Goal: Information Seeking & Learning: Check status

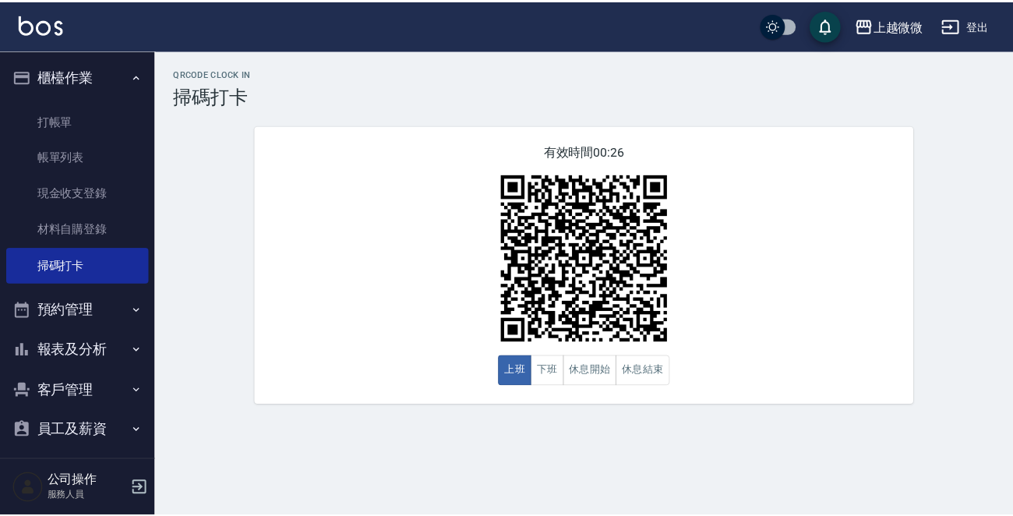
scroll to position [49, 0]
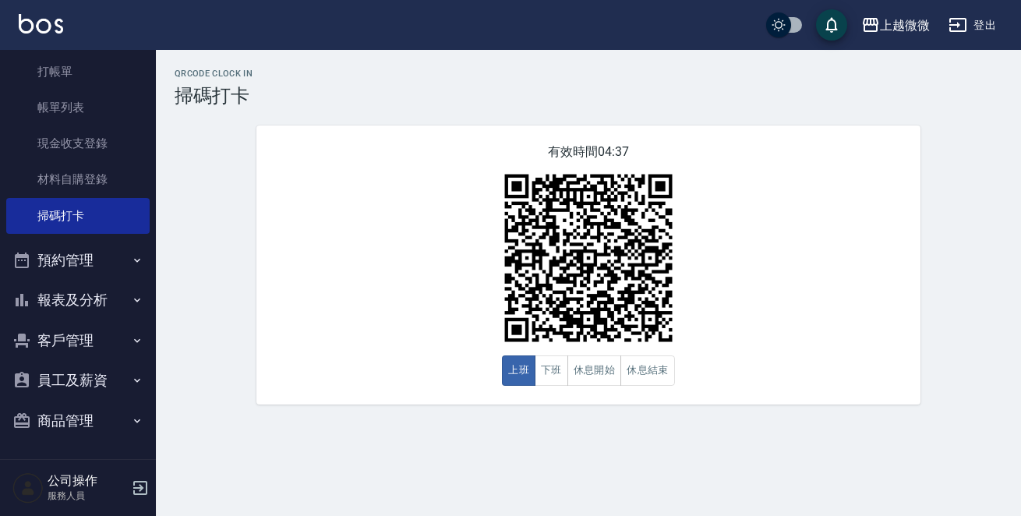
click at [84, 327] on button "客戶管理" at bounding box center [77, 340] width 143 height 41
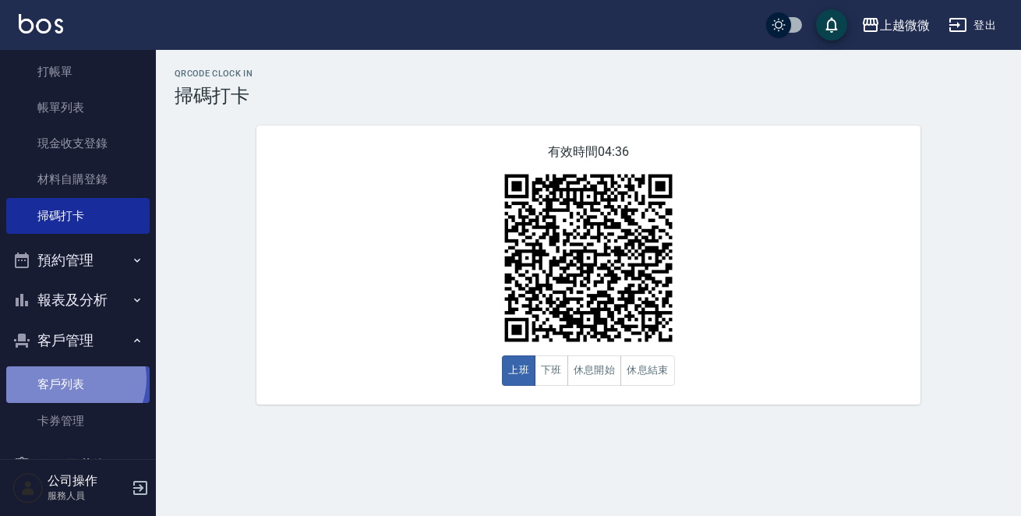
click at [72, 379] on link "客戶列表" at bounding box center [77, 384] width 143 height 36
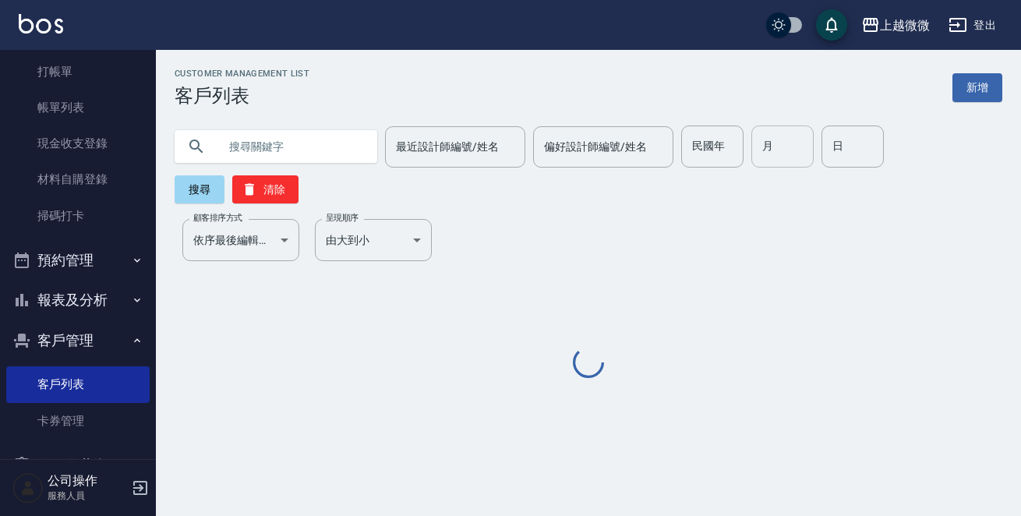
click at [776, 137] on input "月" at bounding box center [782, 146] width 62 height 42
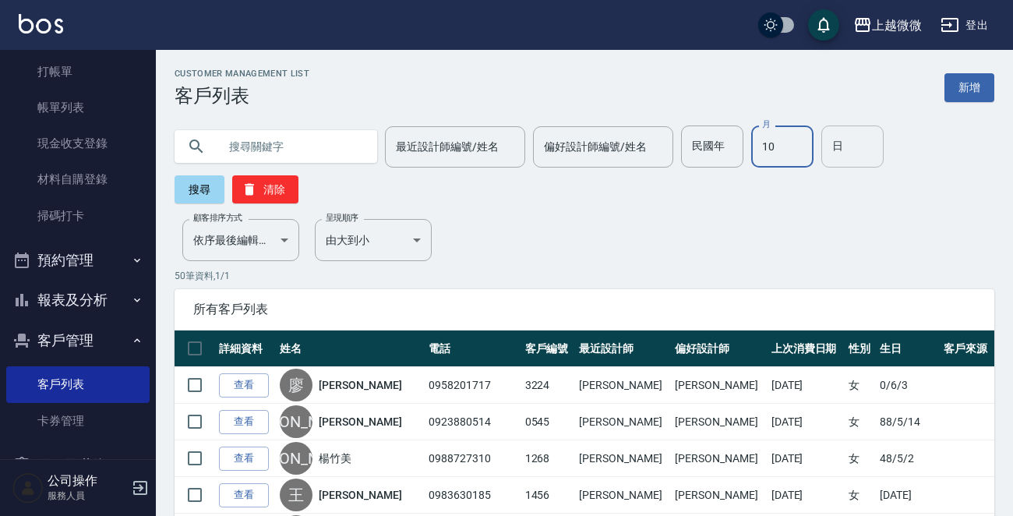
type input "10"
click at [846, 154] on input "日" at bounding box center [852, 146] width 62 height 42
type input "16"
click at [189, 184] on button "搜尋" at bounding box center [200, 189] width 50 height 28
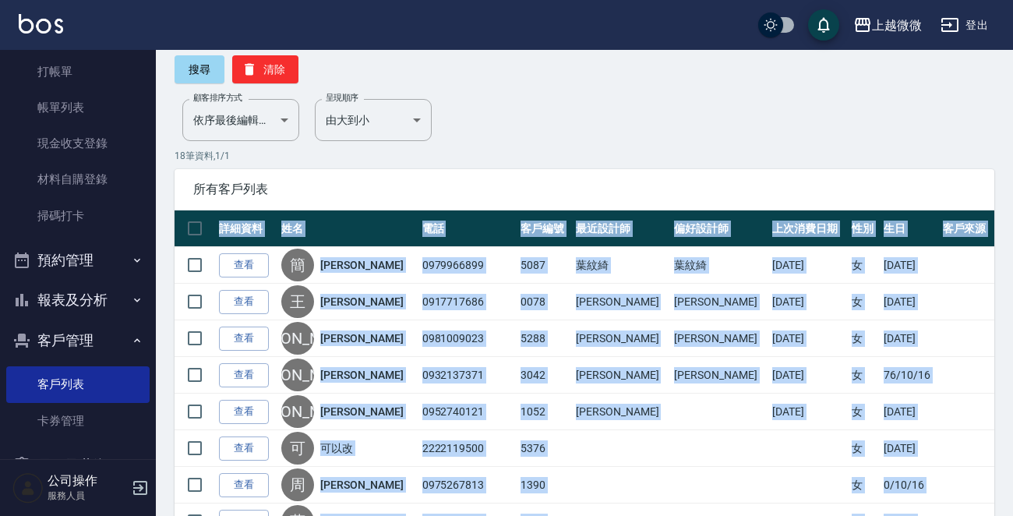
scroll to position [37, 0]
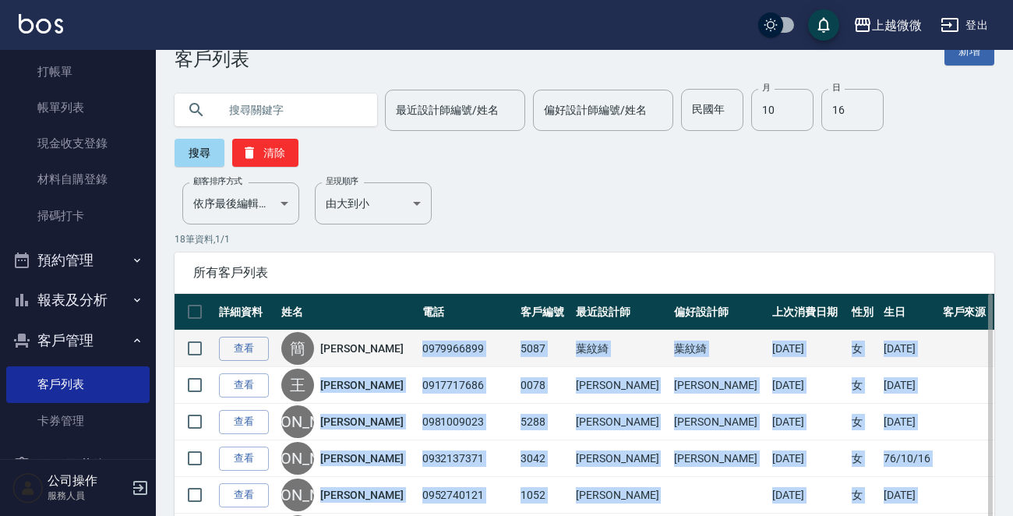
drag, startPoint x: 466, startPoint y: 421, endPoint x: 403, endPoint y: 352, distance: 93.2
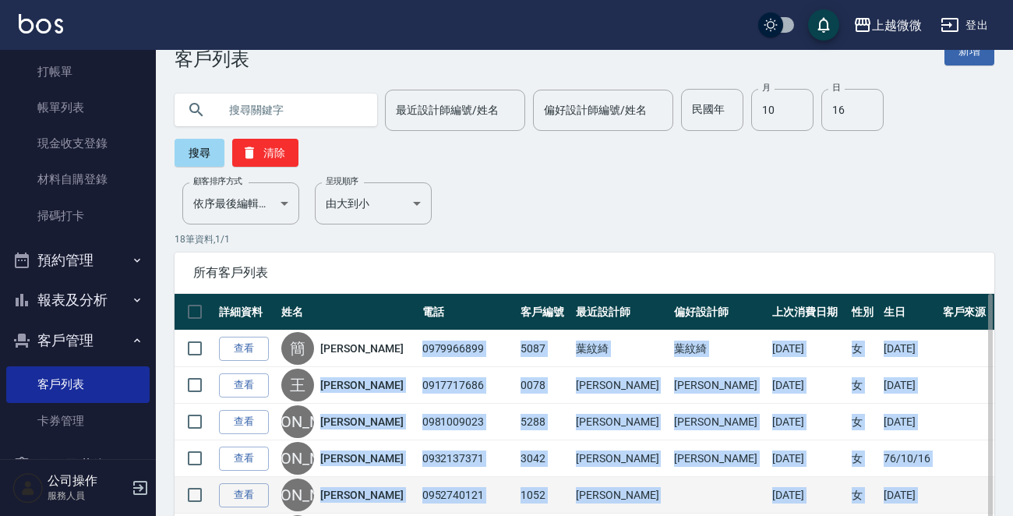
copy tbody "0979966899 5087 葉紋綺 葉紋綺 [DATE] 女 [DATE] 查看 王 [PERSON_NAME] 0917717686 0078 [PER…"
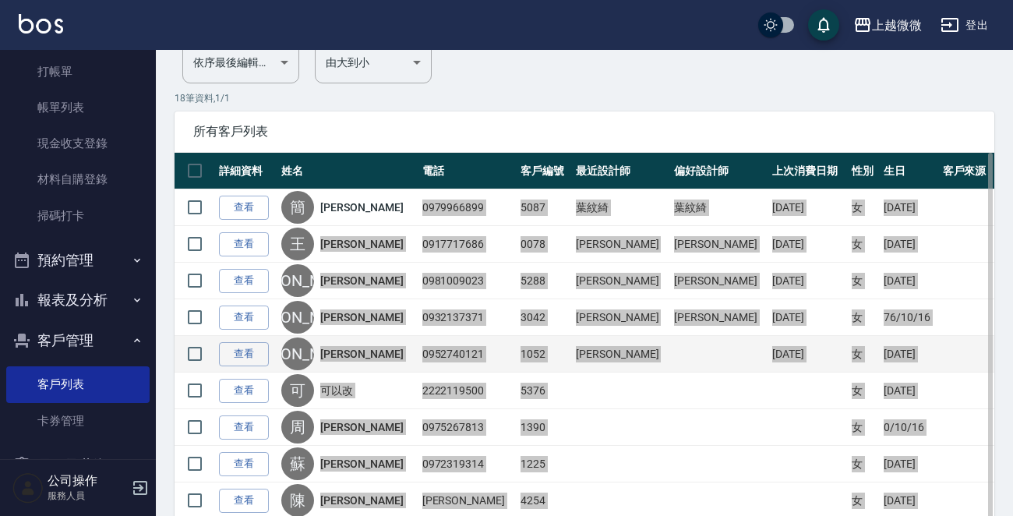
scroll to position [270, 0]
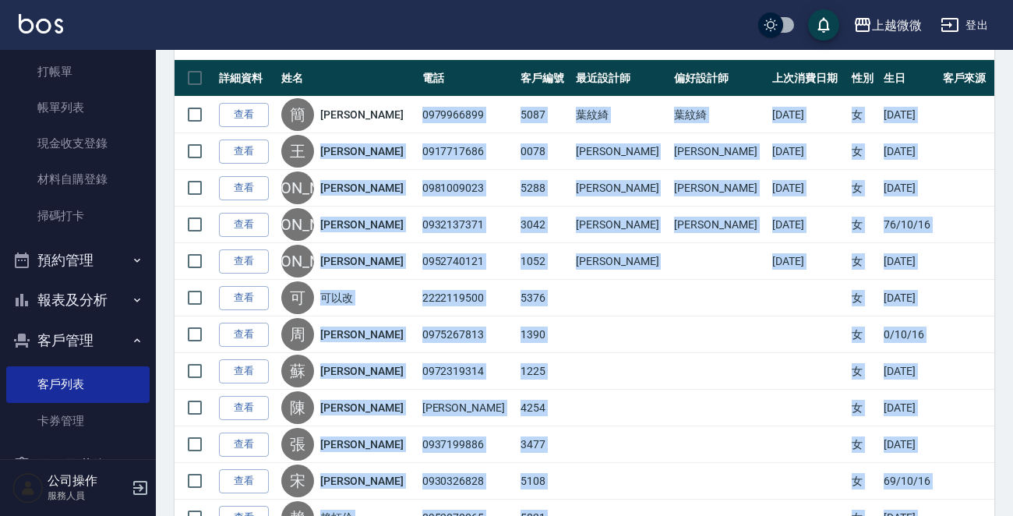
click at [80, 299] on button "報表及分析" at bounding box center [77, 300] width 143 height 41
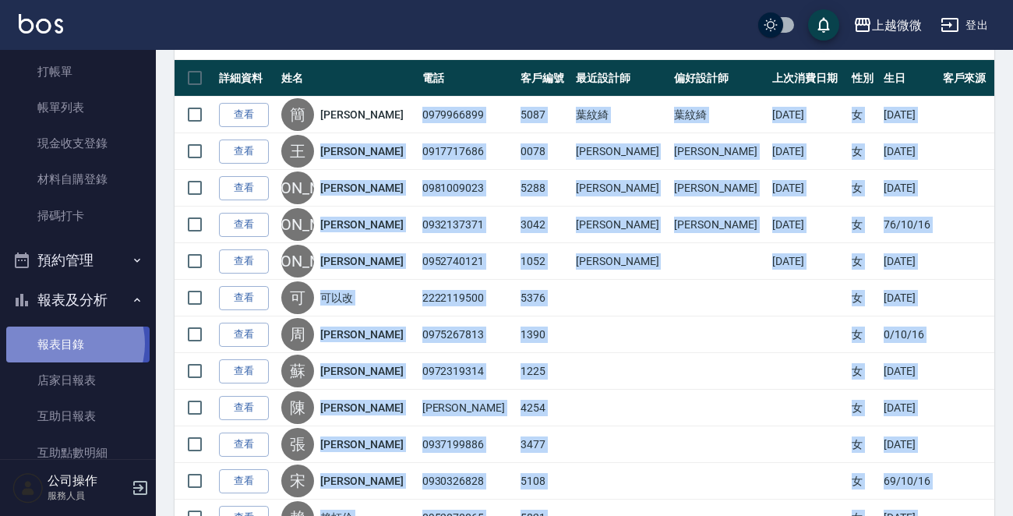
click at [63, 343] on link "報表目錄" at bounding box center [77, 344] width 143 height 36
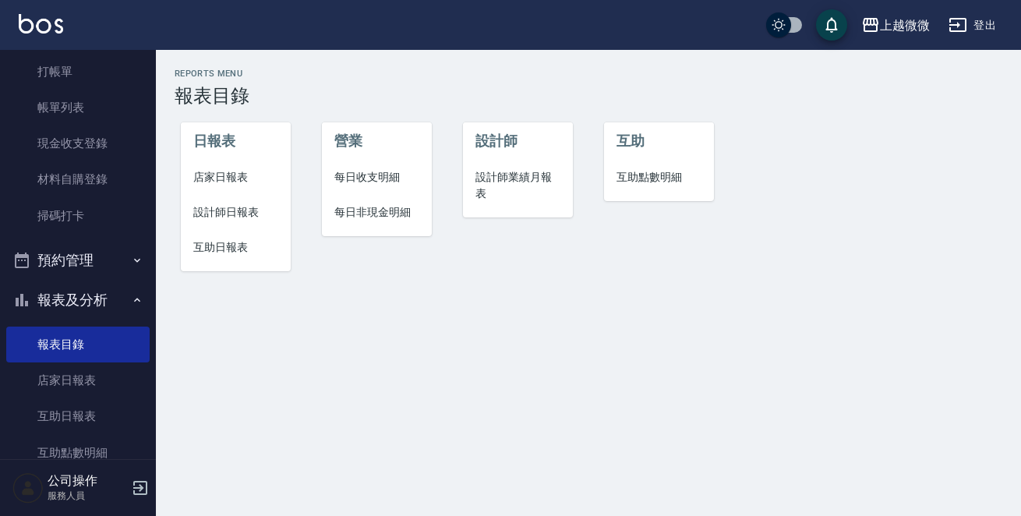
click at [234, 176] on span "店家日報表" at bounding box center [235, 177] width 85 height 16
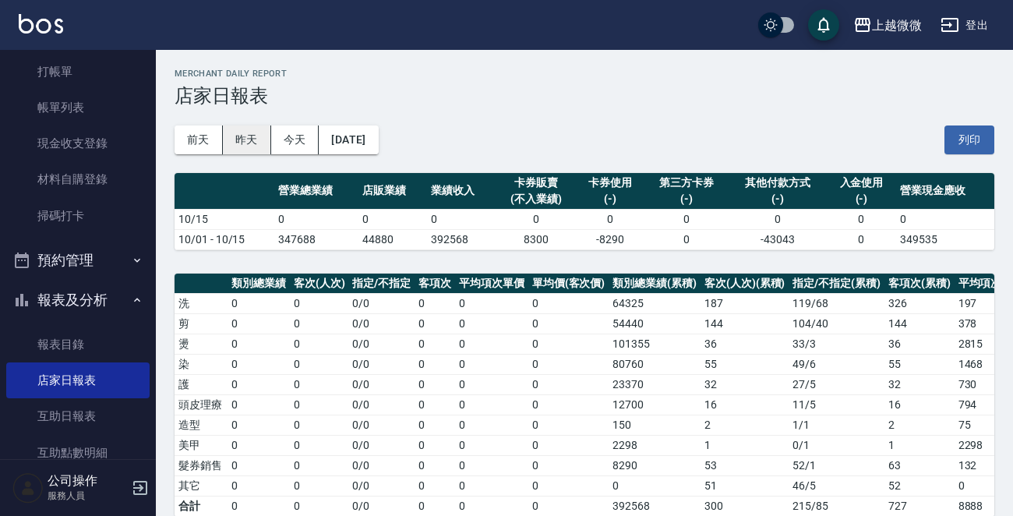
click at [239, 135] on button "昨天" at bounding box center [247, 139] width 48 height 29
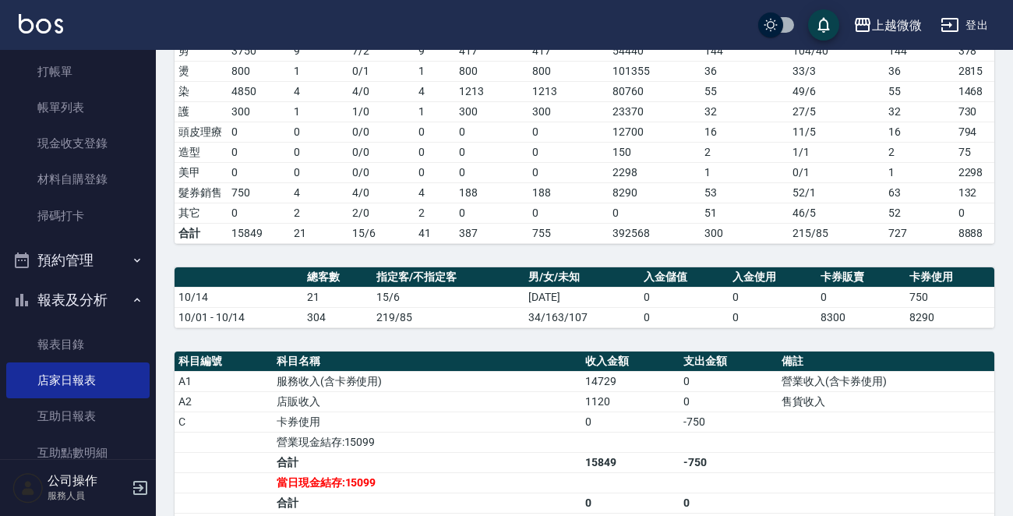
scroll to position [35, 0]
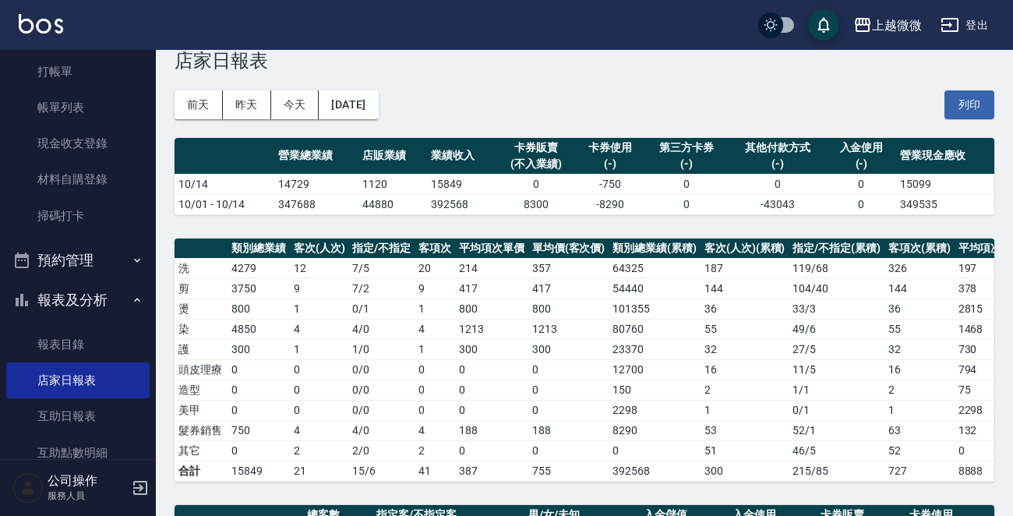
click at [46, 19] on img at bounding box center [41, 23] width 44 height 19
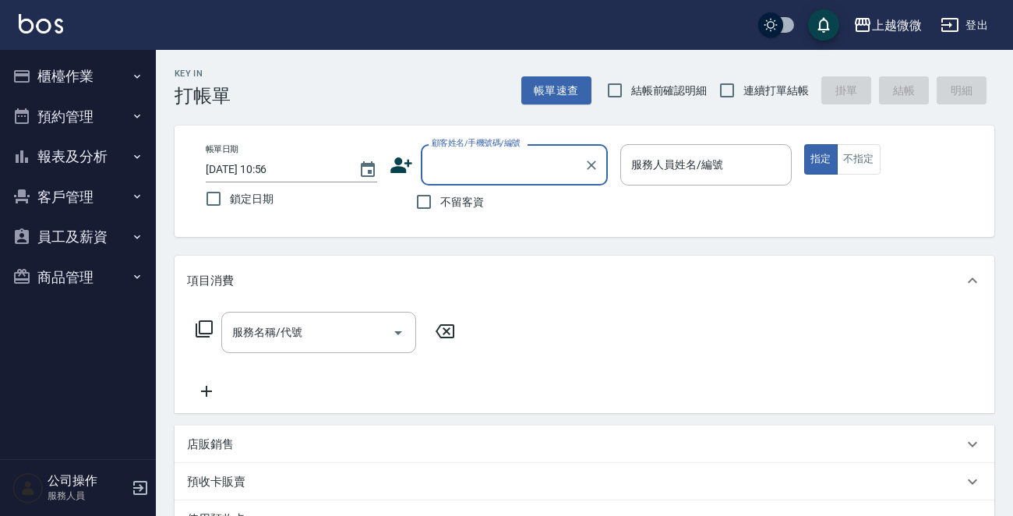
click at [97, 136] on button "報表及分析" at bounding box center [77, 156] width 143 height 41
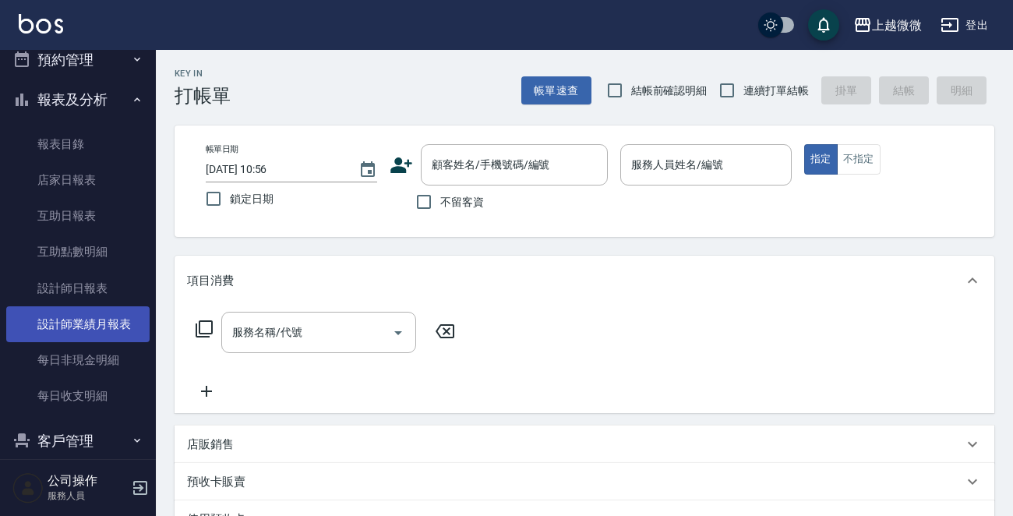
scroll to position [157, 0]
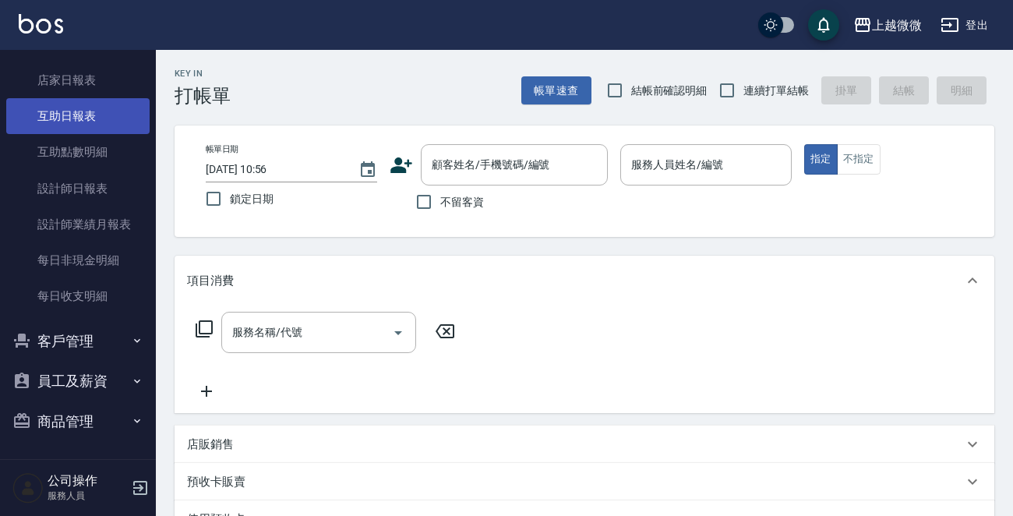
drag, startPoint x: 91, startPoint y: 108, endPoint x: 85, endPoint y: 99, distance: 11.2
click at [92, 108] on link "互助日報表" at bounding box center [77, 116] width 143 height 36
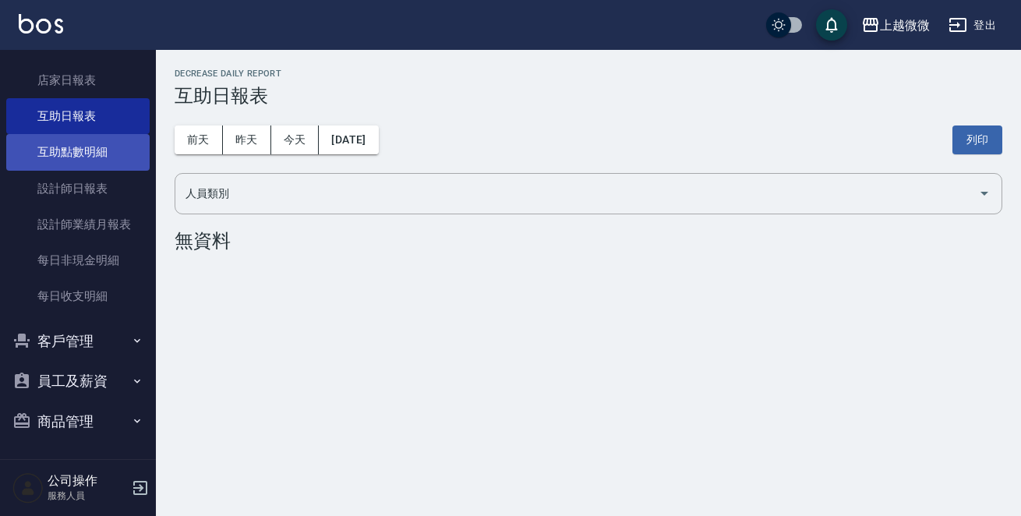
click at [104, 155] on link "互助點數明細" at bounding box center [77, 152] width 143 height 36
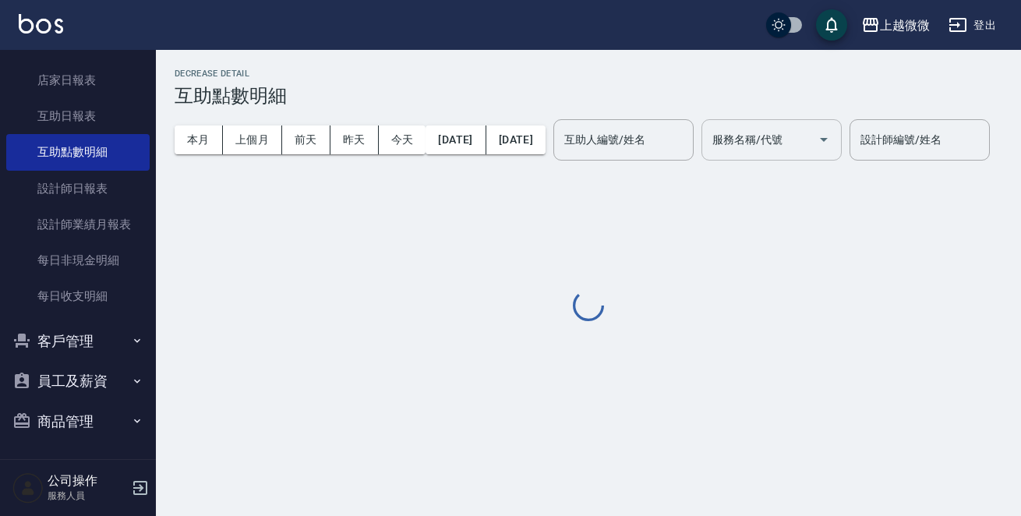
click at [803, 148] on input "服務名稱/代號" at bounding box center [759, 139] width 103 height 27
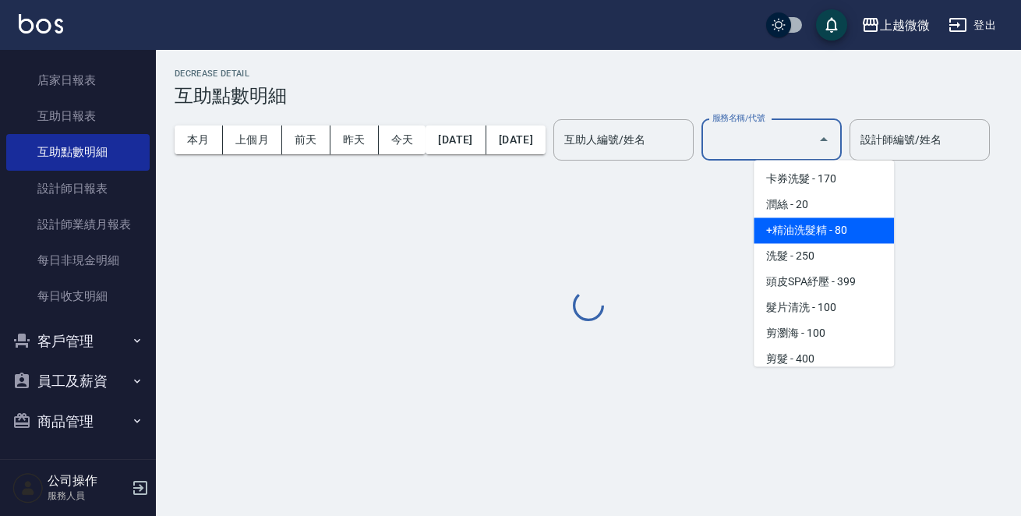
click at [826, 235] on span "+精油洗髮精 - 80" at bounding box center [823, 230] width 140 height 26
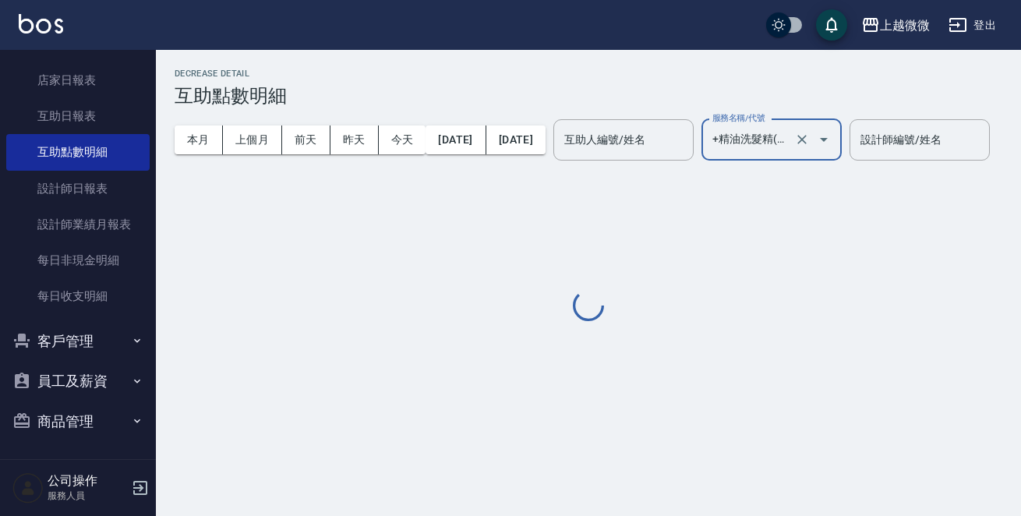
type input "+精油洗髮精(A02)"
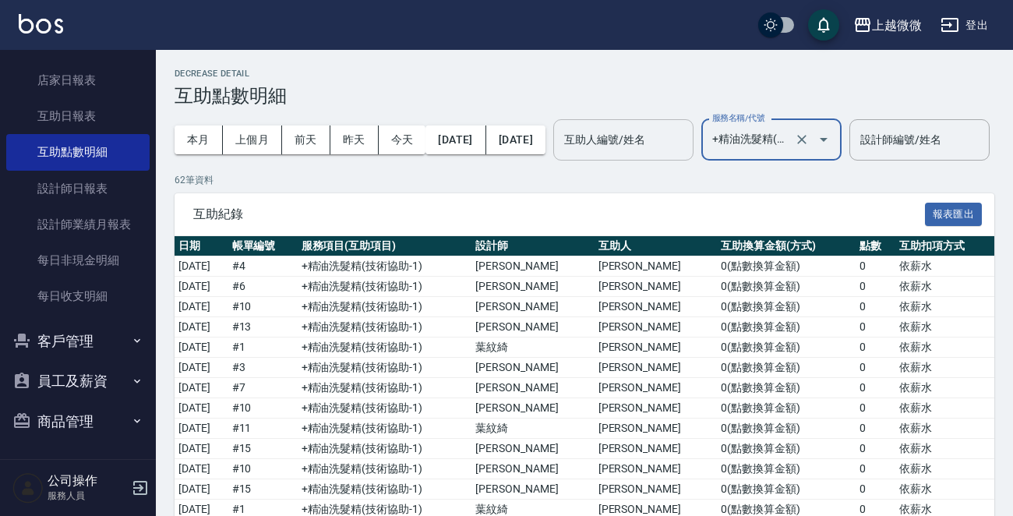
click at [681, 136] on div "互助人編號/姓名 互助人編號/姓名" at bounding box center [623, 139] width 140 height 41
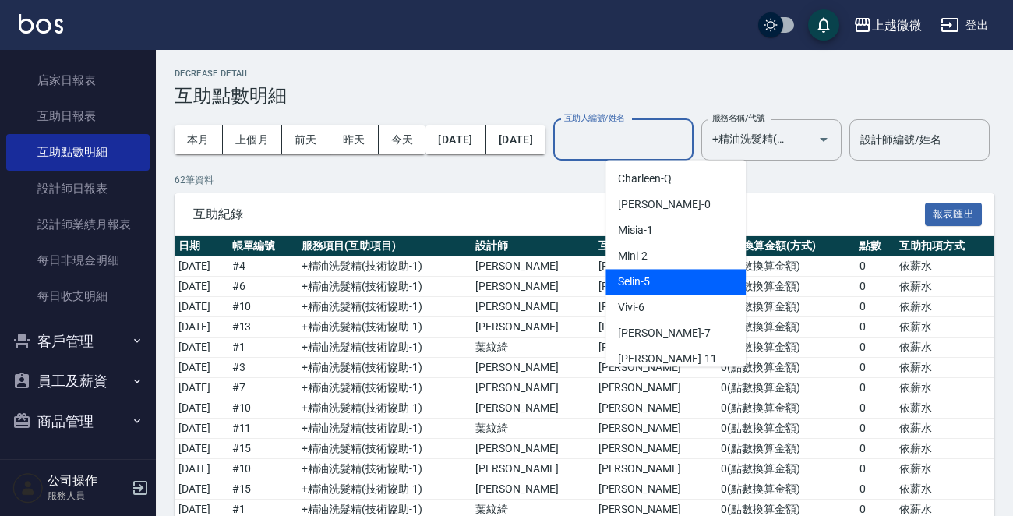
scroll to position [166, 0]
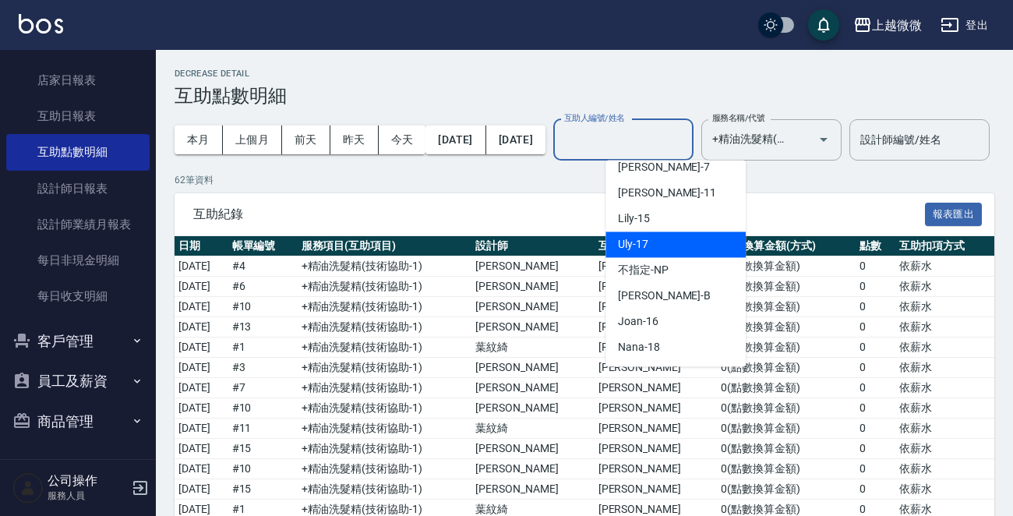
click at [701, 245] on div "Uly -17" at bounding box center [675, 244] width 140 height 26
type input "Uly-17"
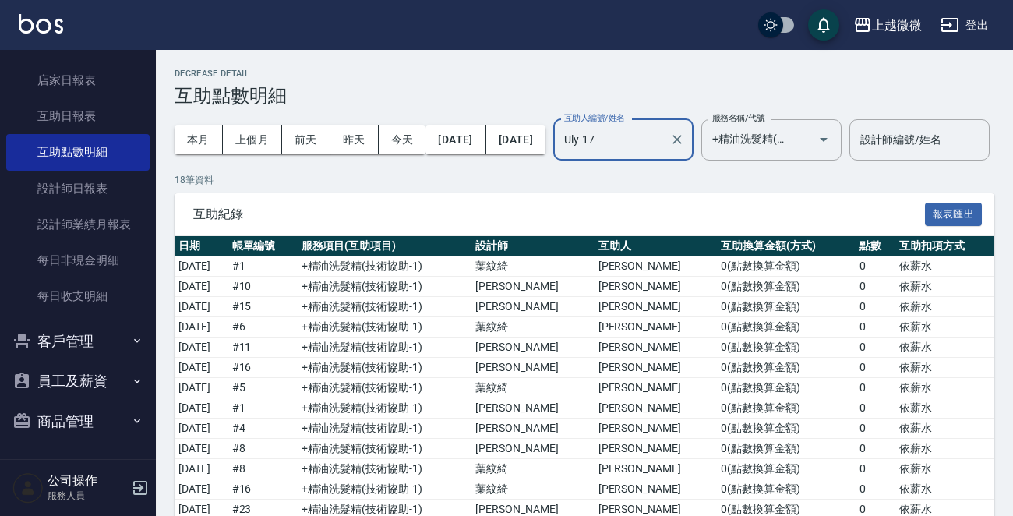
click at [682, 139] on icon "Clear" at bounding box center [676, 139] width 9 height 9
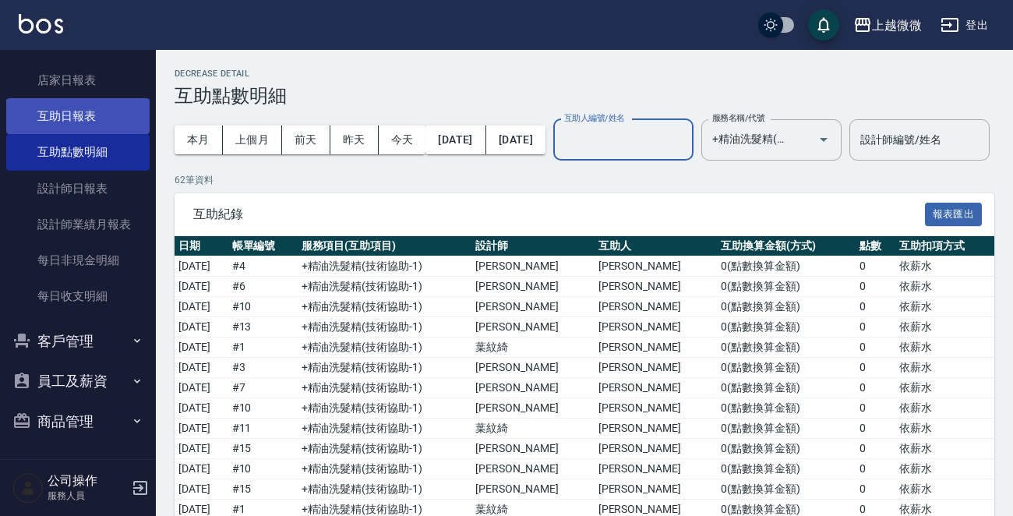
click at [82, 98] on link "互助日報表" at bounding box center [77, 116] width 143 height 36
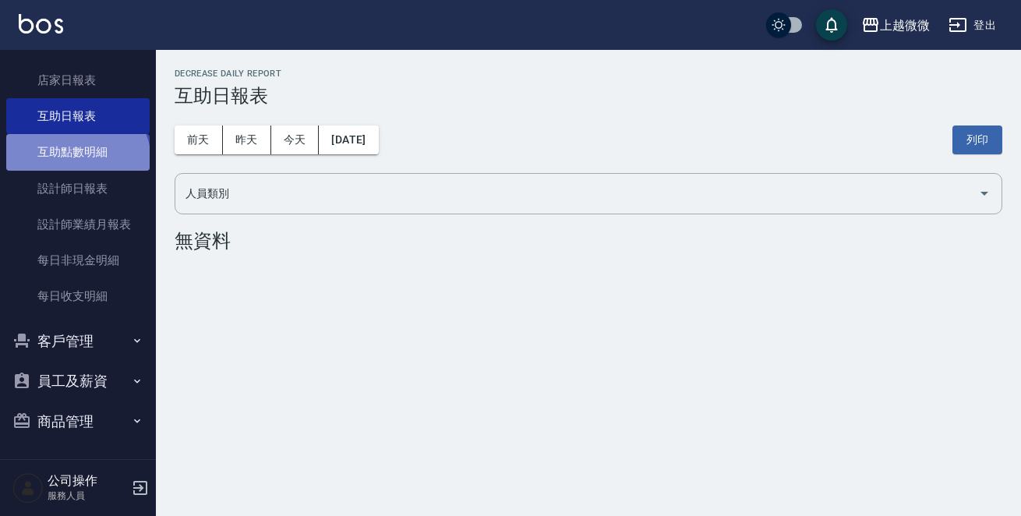
click at [76, 161] on link "互助點數明細" at bounding box center [77, 152] width 143 height 36
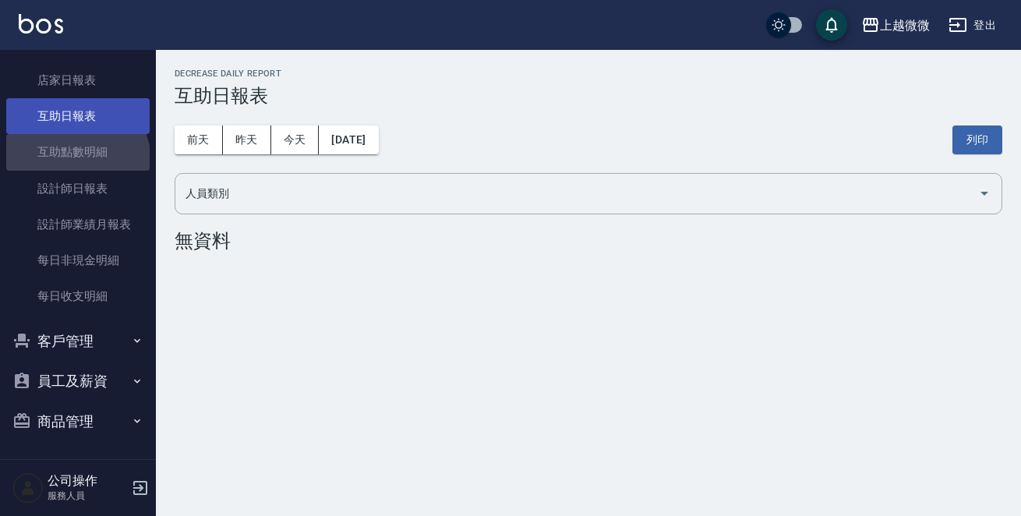
click at [89, 144] on link "互助點數明細" at bounding box center [77, 152] width 143 height 36
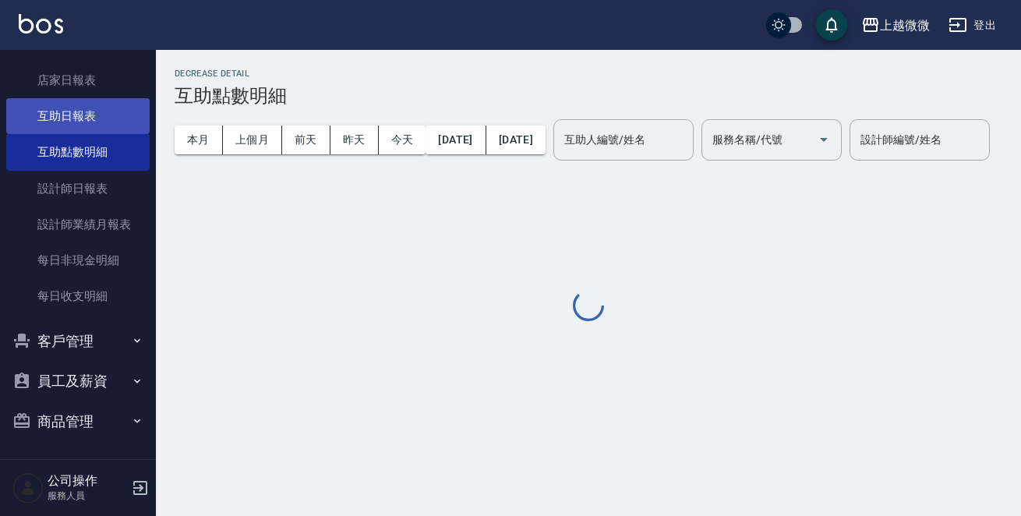
click at [83, 118] on link "互助日報表" at bounding box center [77, 116] width 143 height 36
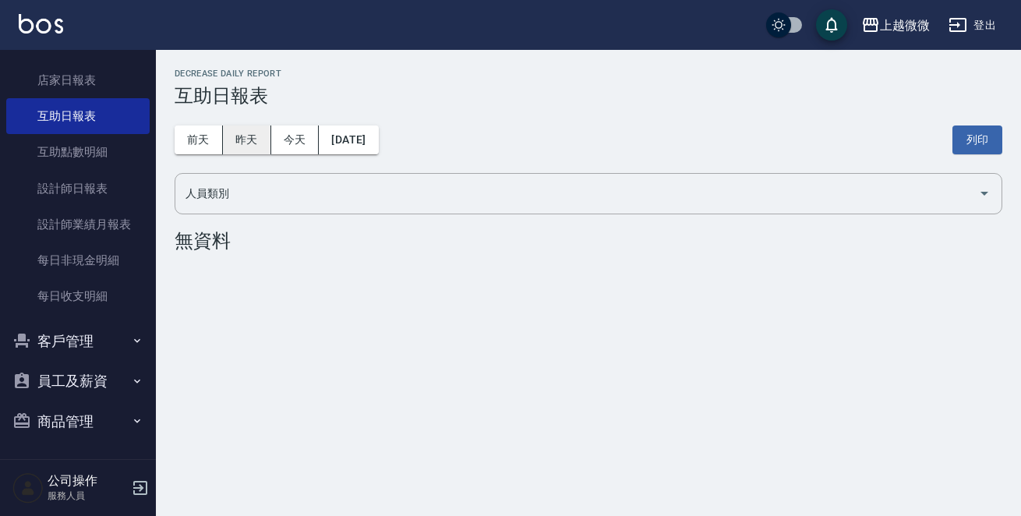
click at [245, 138] on button "昨天" at bounding box center [247, 139] width 48 height 29
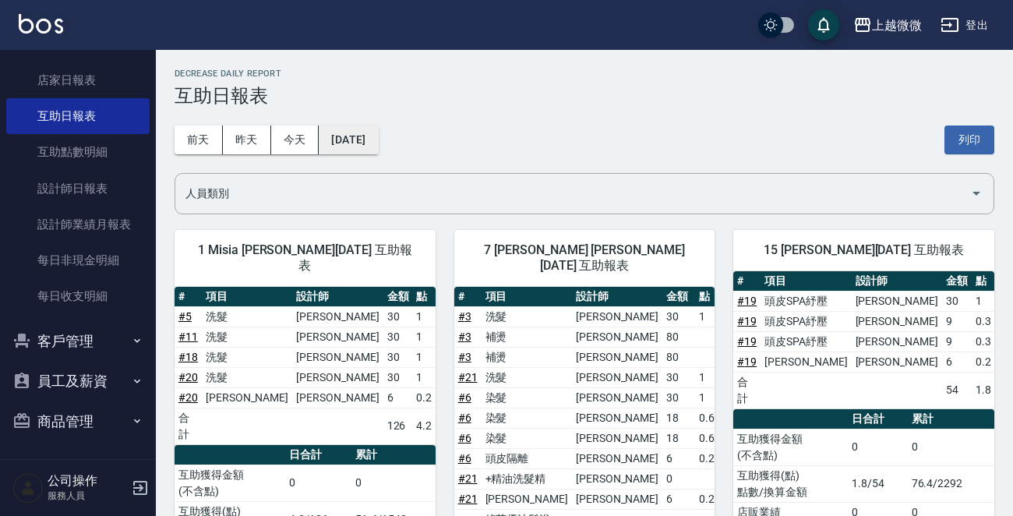
drag, startPoint x: 383, startPoint y: 159, endPoint x: 376, endPoint y: 146, distance: 15.0
click at [379, 153] on div "[DATE] [DATE] [DATE] [DATE] 列印" at bounding box center [585, 140] width 820 height 66
click at [374, 143] on button "[DATE]" at bounding box center [348, 139] width 59 height 29
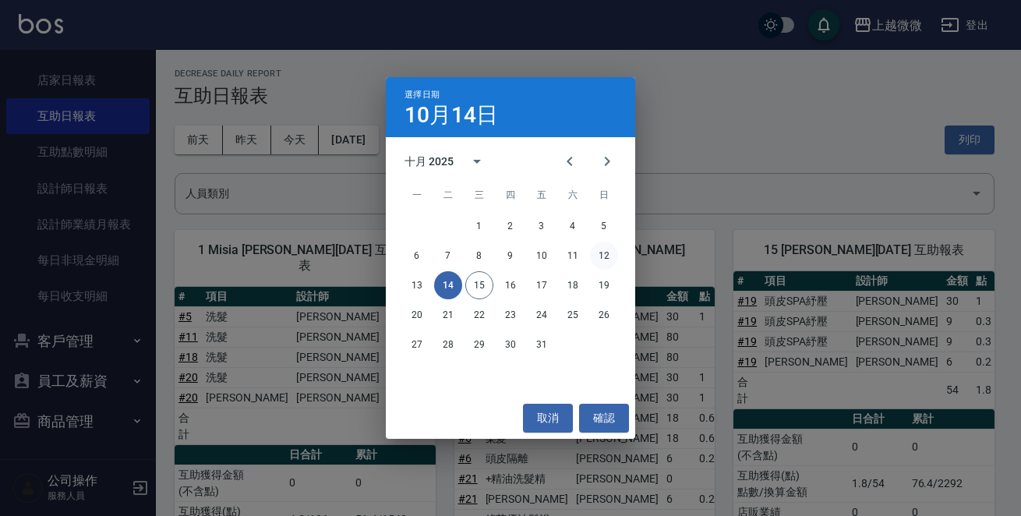
click at [601, 259] on button "12" at bounding box center [604, 256] width 28 height 28
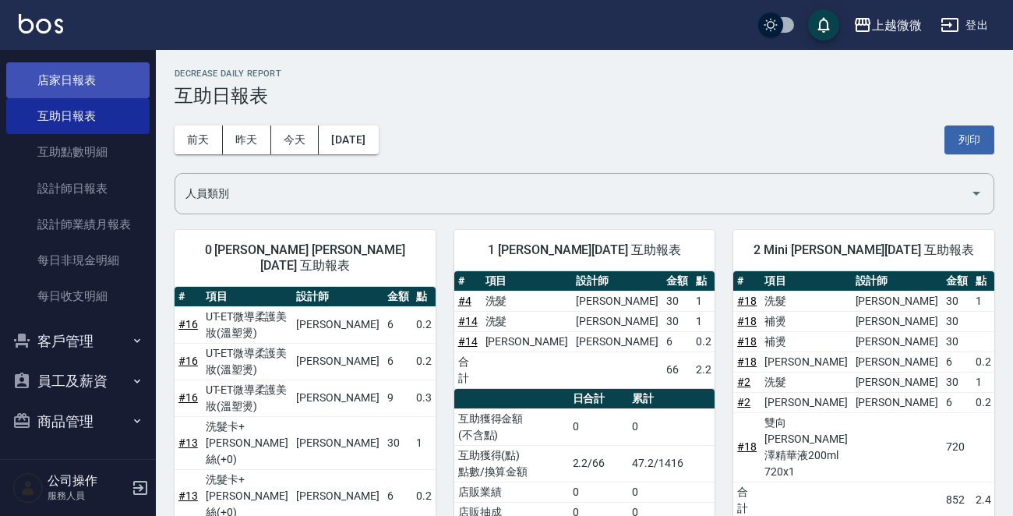
click at [117, 76] on link "店家日報表" at bounding box center [77, 80] width 143 height 36
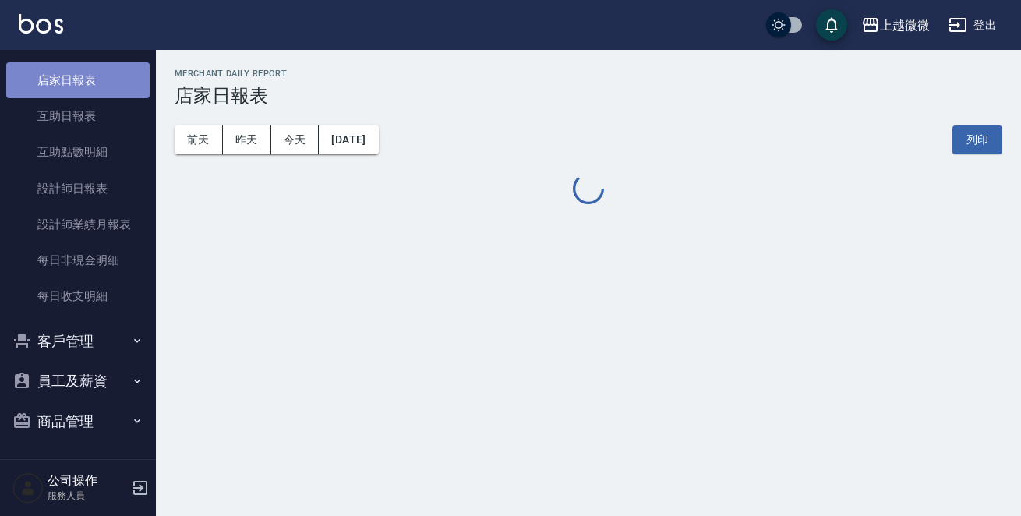
click at [118, 70] on link "店家日報表" at bounding box center [77, 80] width 143 height 36
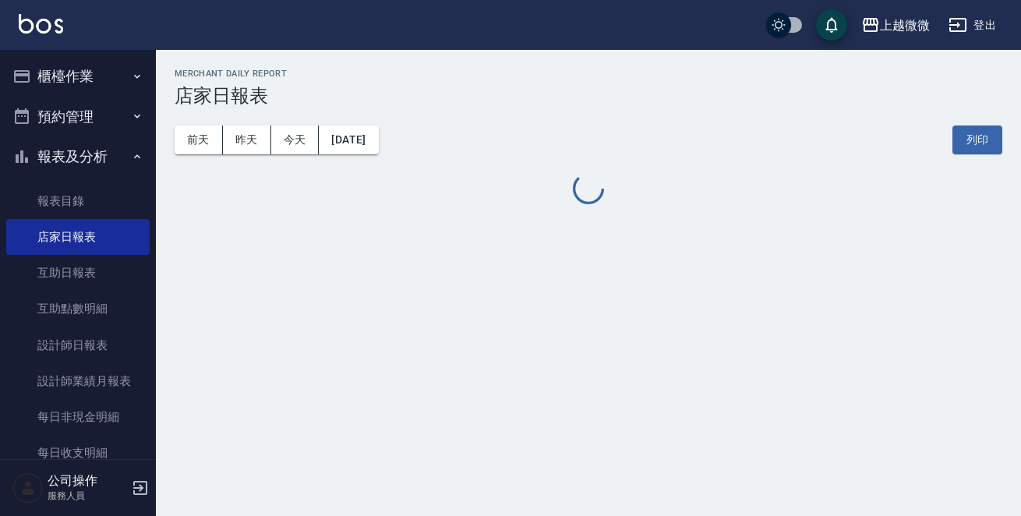
click at [107, 148] on button "報表及分析" at bounding box center [77, 156] width 143 height 41
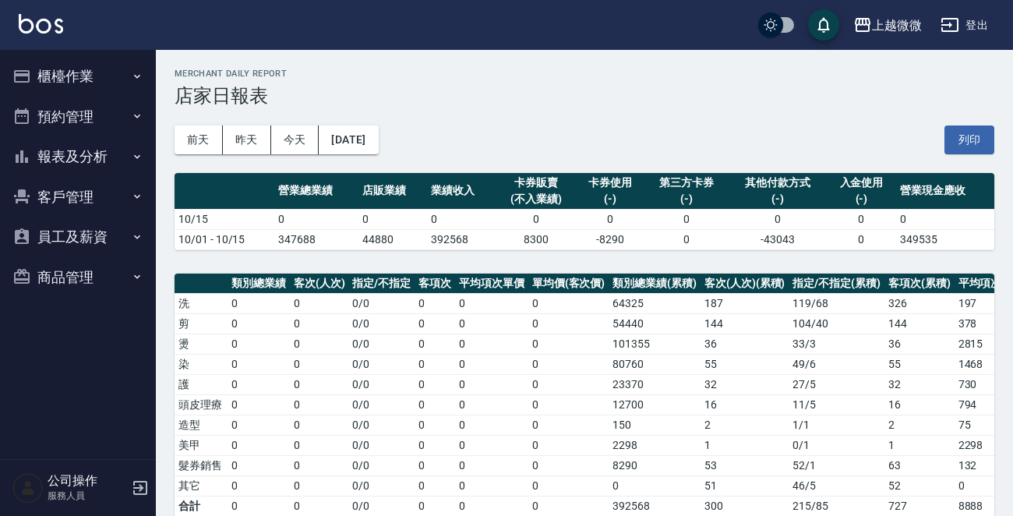
click at [87, 65] on button "櫃檯作業" at bounding box center [77, 76] width 143 height 41
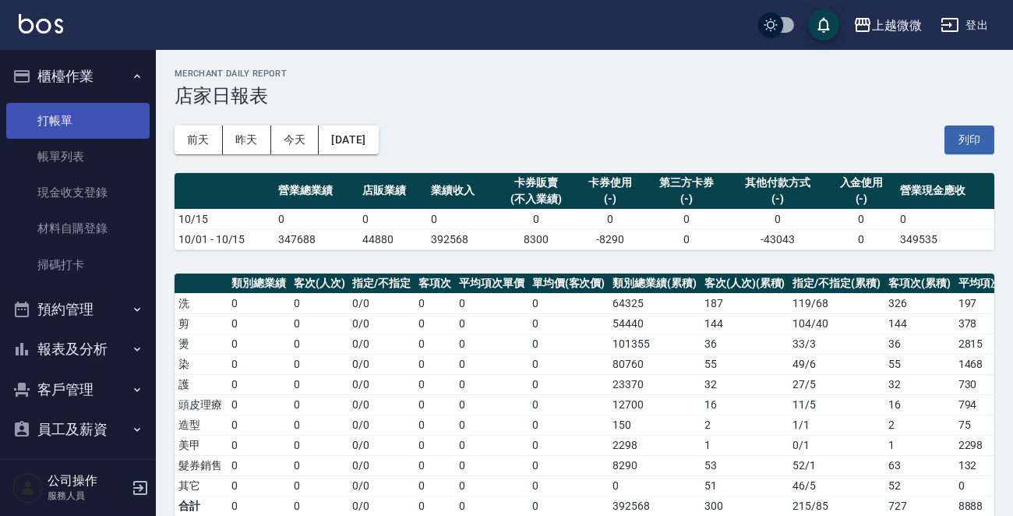
click at [47, 112] on link "打帳單" at bounding box center [77, 121] width 143 height 36
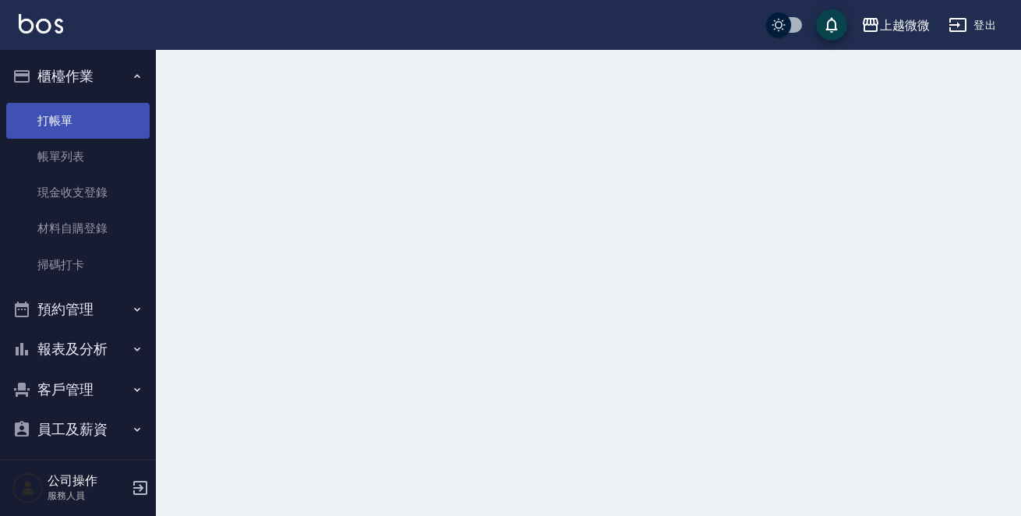
click at [48, 110] on link "打帳單" at bounding box center [77, 121] width 143 height 36
